Goal: Task Accomplishment & Management: Use online tool/utility

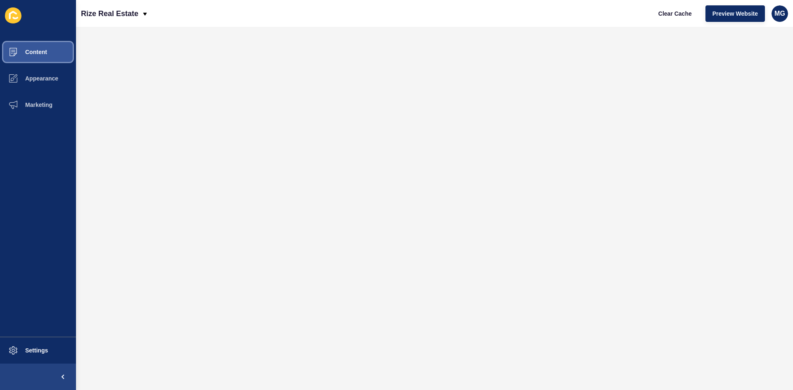
click at [29, 53] on span "Content" at bounding box center [23, 52] width 48 height 7
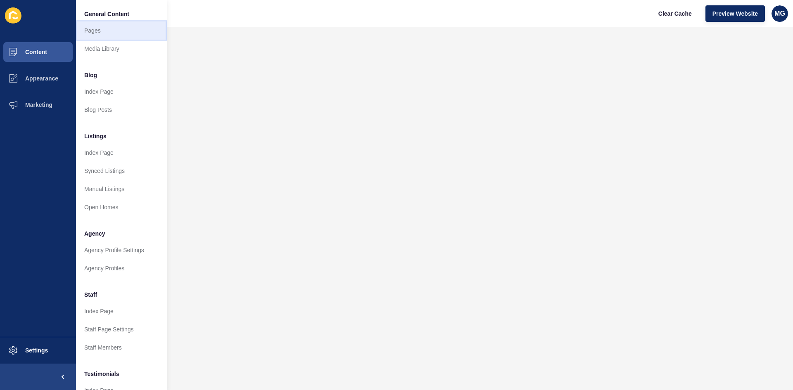
click at [106, 30] on link "Pages" at bounding box center [121, 30] width 91 height 18
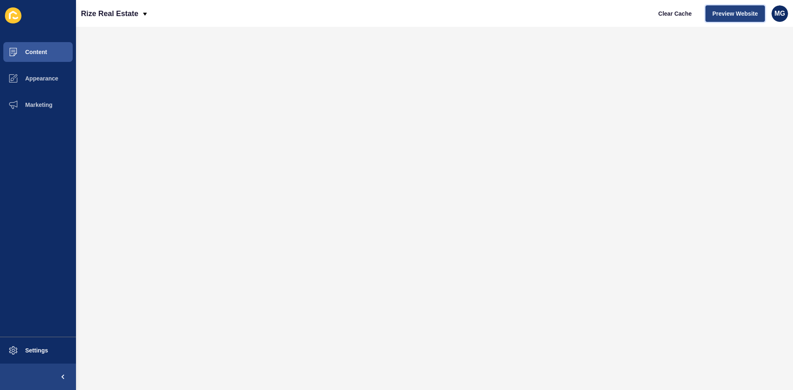
click at [729, 12] on span "Preview Website" at bounding box center [734, 13] width 45 height 8
click at [31, 52] on span "Content" at bounding box center [23, 52] width 48 height 7
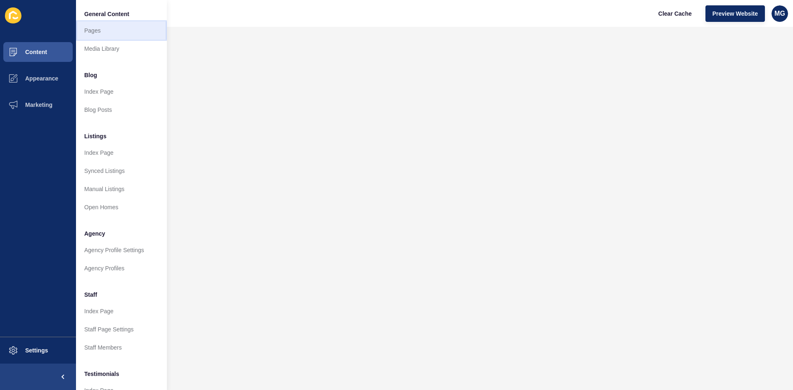
click at [96, 33] on link "Pages" at bounding box center [121, 30] width 91 height 18
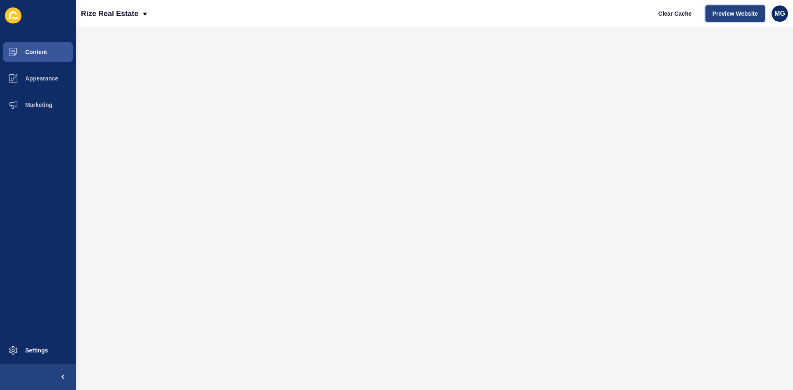
click at [733, 12] on span "Preview Website" at bounding box center [734, 13] width 45 height 8
click at [732, 11] on span "Preview Website" at bounding box center [734, 13] width 45 height 8
click at [740, 7] on button "Preview Website" at bounding box center [734, 13] width 59 height 17
click at [720, 18] on button "Preview Website" at bounding box center [734, 13] width 59 height 17
click at [726, 13] on span "Preview Website" at bounding box center [734, 13] width 45 height 8
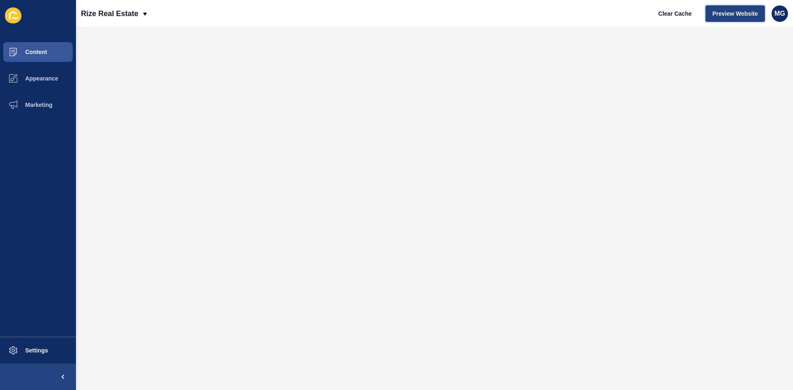
click at [730, 14] on span "Preview Website" at bounding box center [734, 13] width 45 height 8
click at [715, 12] on span "Preview Website" at bounding box center [734, 13] width 45 height 8
click at [716, 12] on span "Preview Website" at bounding box center [734, 13] width 45 height 8
click at [722, 14] on span "Preview Website" at bounding box center [734, 13] width 45 height 8
click at [739, 12] on span "Preview Website" at bounding box center [734, 13] width 45 height 8
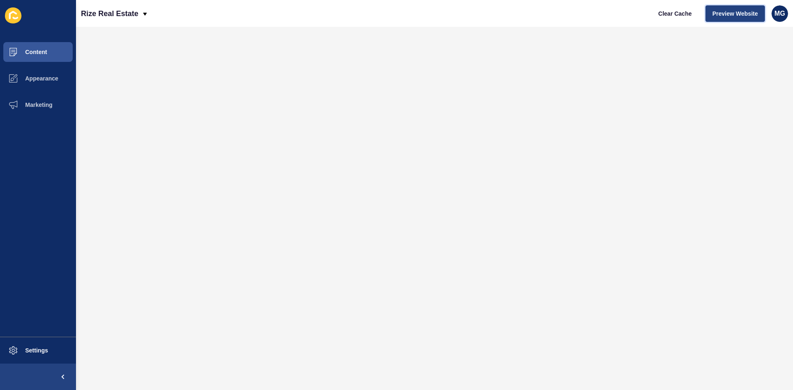
click at [742, 18] on button "Preview Website" at bounding box center [734, 13] width 59 height 17
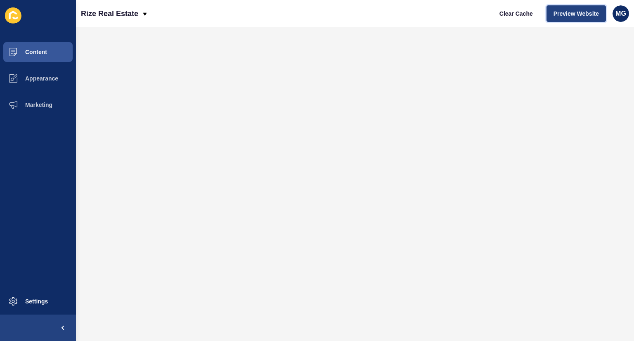
click at [593, 15] on span "Preview Website" at bounding box center [576, 13] width 45 height 8
click at [573, 16] on span "Preview Website" at bounding box center [576, 13] width 45 height 8
click at [566, 10] on span "Preview Website" at bounding box center [576, 13] width 45 height 8
click at [571, 15] on span "Preview Website" at bounding box center [576, 13] width 45 height 8
